Goal: Task Accomplishment & Management: Use online tool/utility

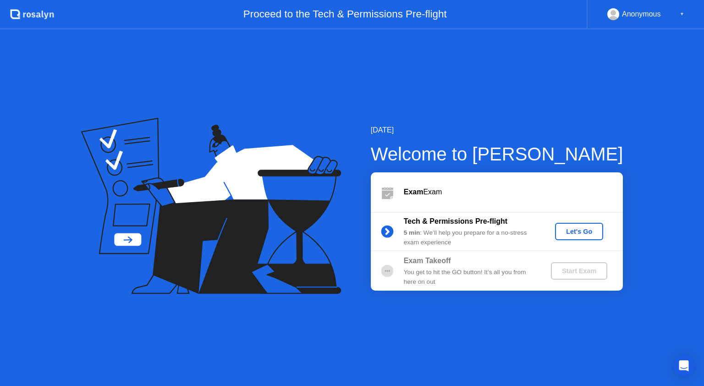
click at [575, 237] on button "Let's Go" at bounding box center [579, 231] width 48 height 17
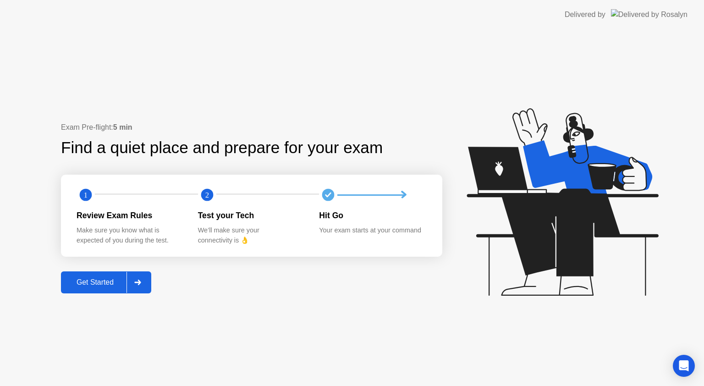
click at [107, 288] on button "Get Started" at bounding box center [106, 282] width 90 height 22
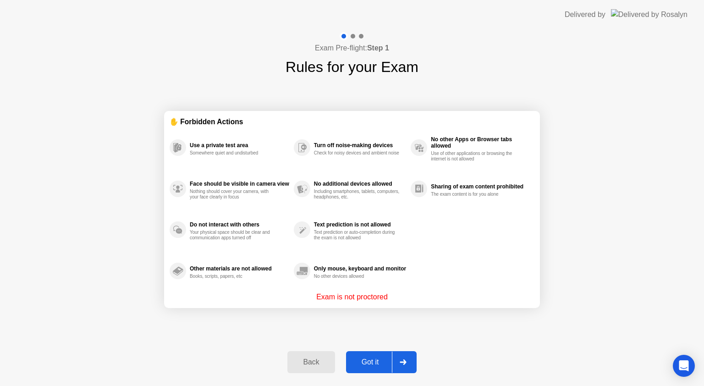
click at [374, 355] on button "Got it" at bounding box center [381, 362] width 71 height 22
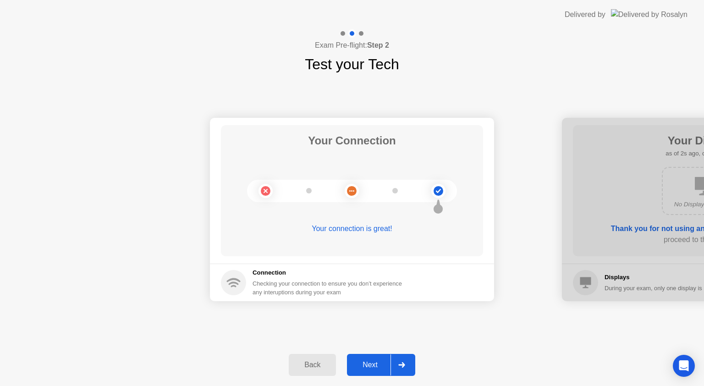
click at [380, 366] on div "Next" at bounding box center [370, 365] width 41 height 8
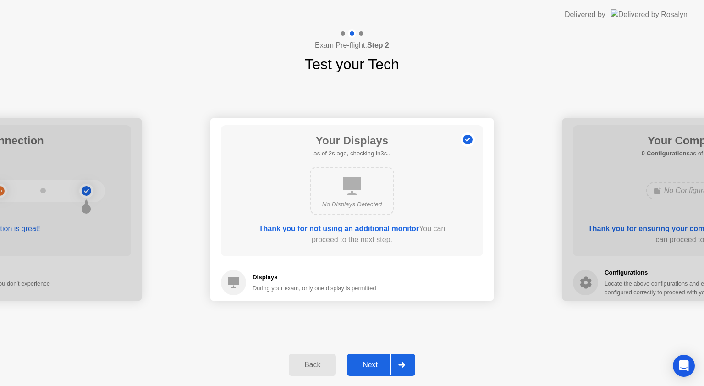
click at [380, 366] on div "Next" at bounding box center [370, 365] width 41 height 8
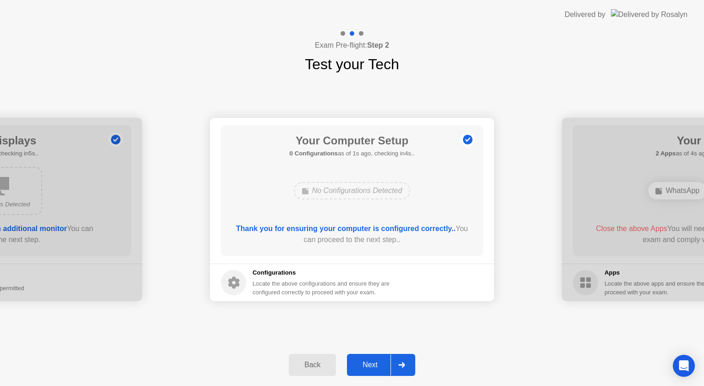
click at [380, 366] on div "Next" at bounding box center [370, 365] width 41 height 8
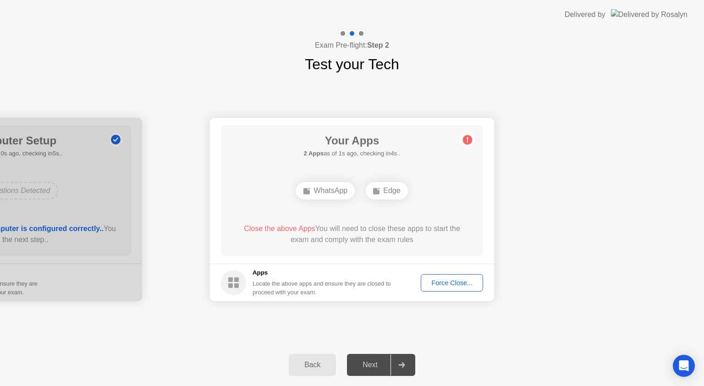
click at [450, 288] on button "Force Close..." at bounding box center [452, 282] width 62 height 17
click at [458, 279] on div "Force Close..." at bounding box center [452, 282] width 56 height 7
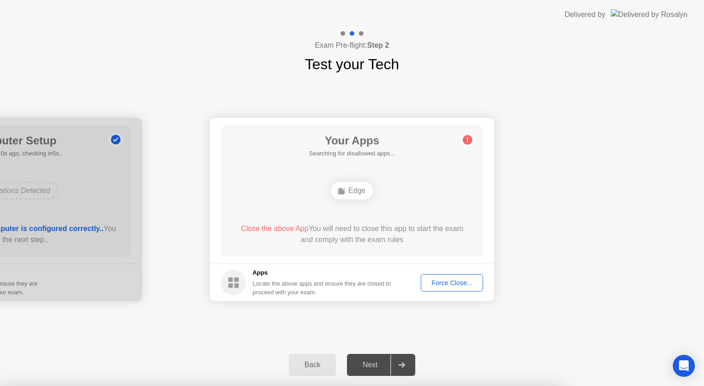
click at [450, 206] on div "Your Apps 1 App as of 3s ago, checking in2s.. Edge Close the above App You will…" at bounding box center [352, 190] width 262 height 131
click at [460, 282] on div "Force Close..." at bounding box center [452, 282] width 56 height 7
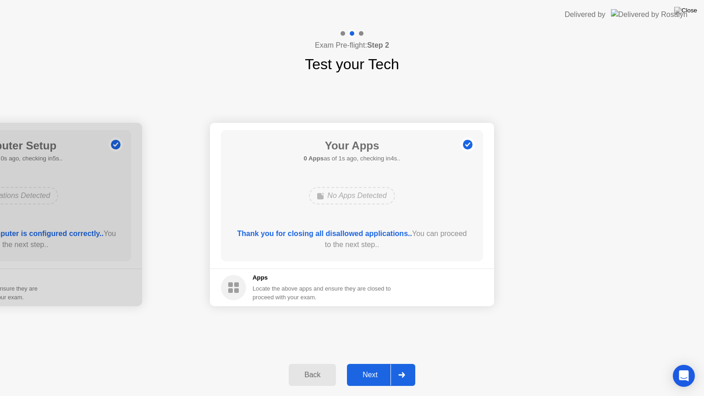
click at [372, 379] on div "Next" at bounding box center [370, 375] width 41 height 8
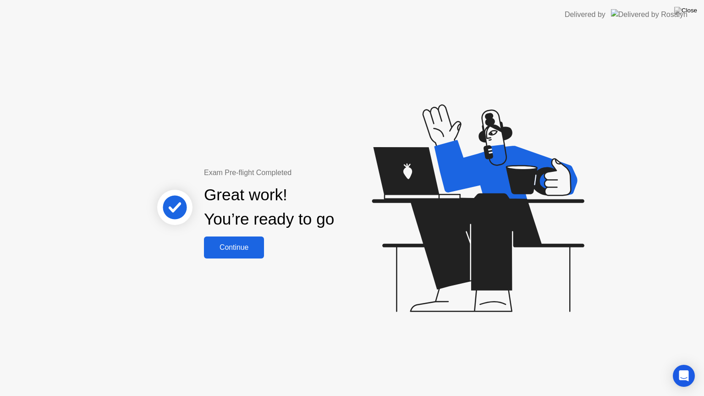
click at [243, 251] on div "Continue" at bounding box center [234, 248] width 55 height 8
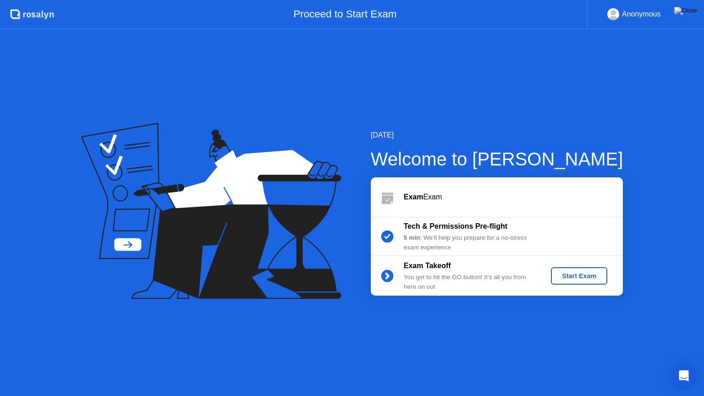
click at [589, 272] on div "Start Exam" at bounding box center [579, 275] width 49 height 7
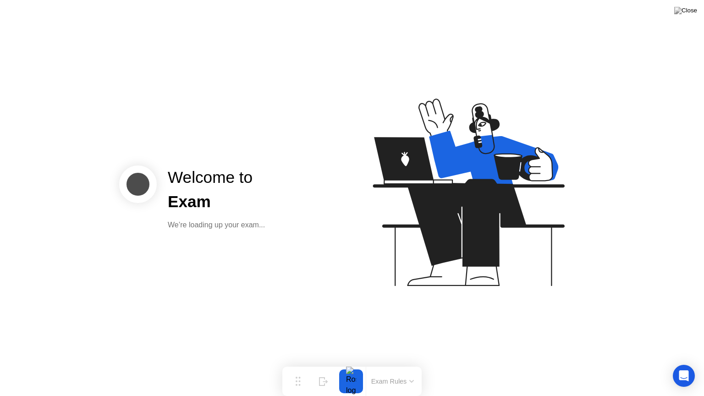
click at [382, 228] on icon at bounding box center [467, 196] width 237 height 235
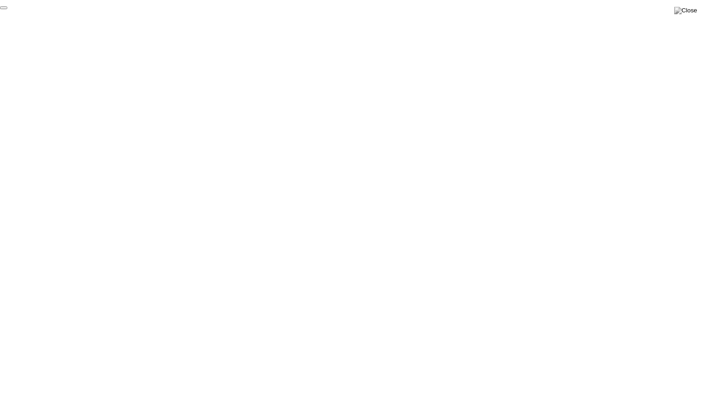
click div "End Proctoring Session"
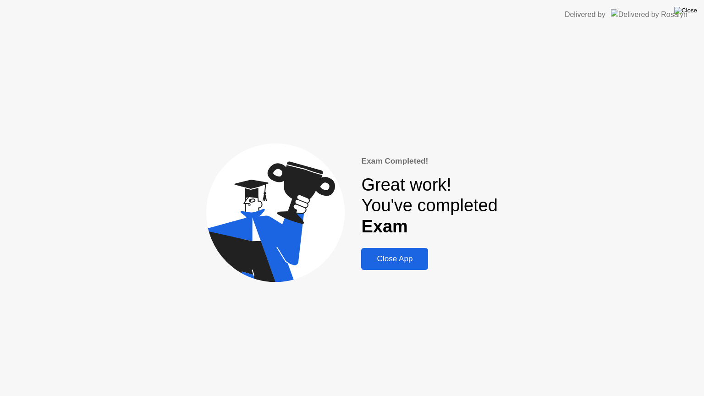
click at [694, 14] on img at bounding box center [686, 10] width 23 height 7
